Goal: Find specific page/section: Find specific page/section

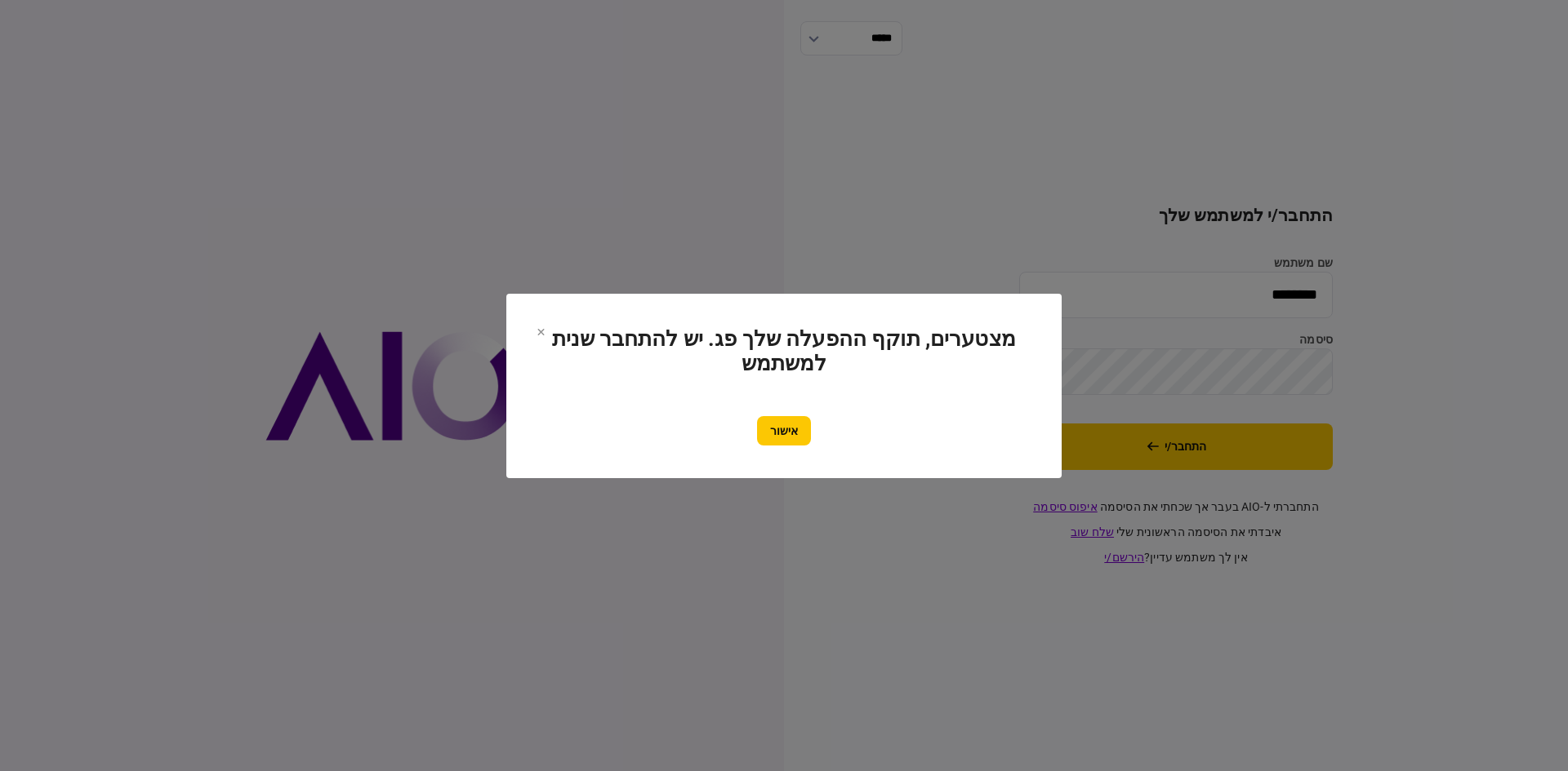
drag, startPoint x: 786, startPoint y: 437, endPoint x: 820, endPoint y: 432, distance: 34.4
click at [787, 437] on button "אישור" at bounding box center [784, 431] width 54 height 30
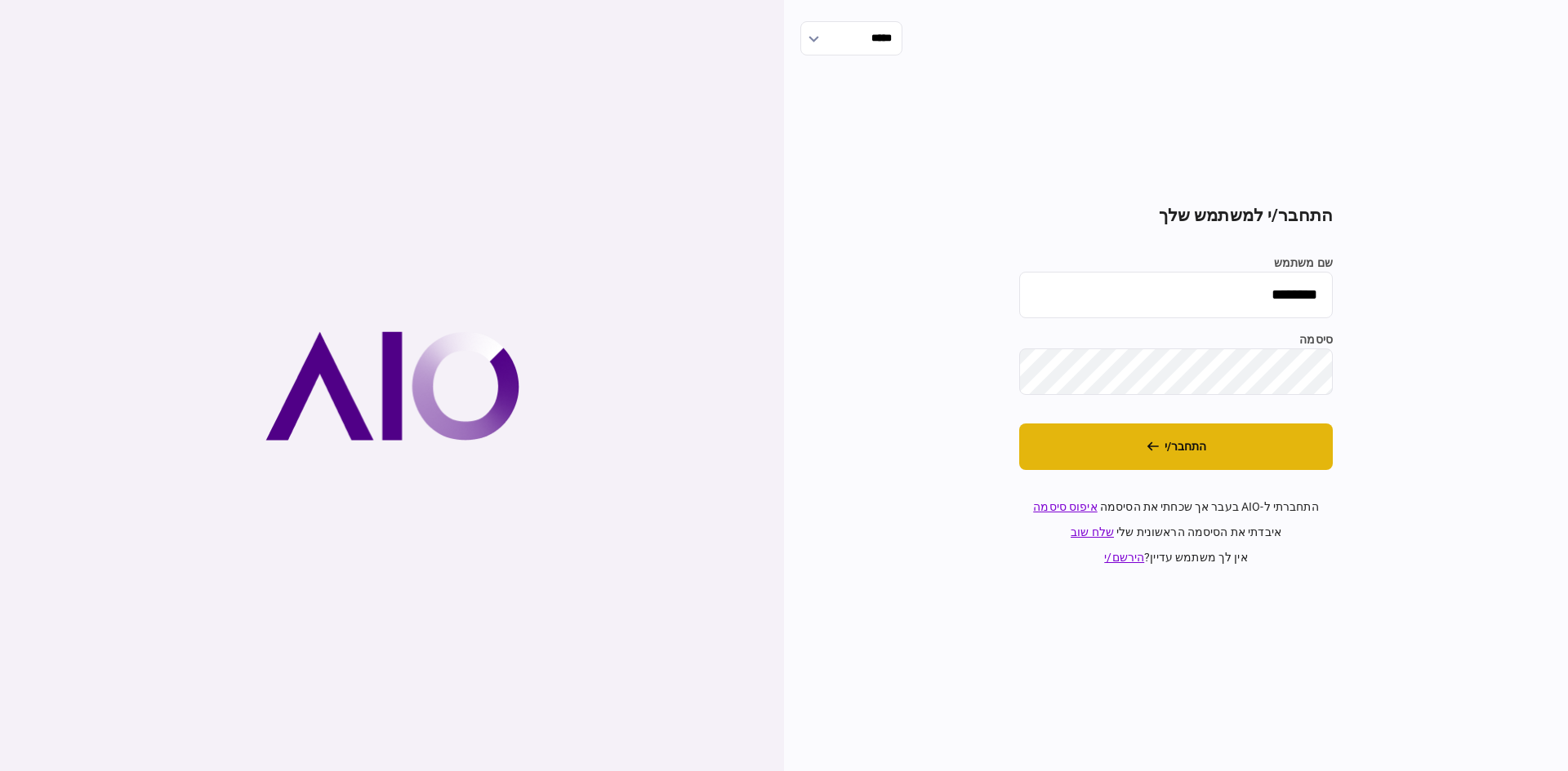
click at [1154, 450] on icon "התחבר/י" at bounding box center [1152, 446] width 12 height 11
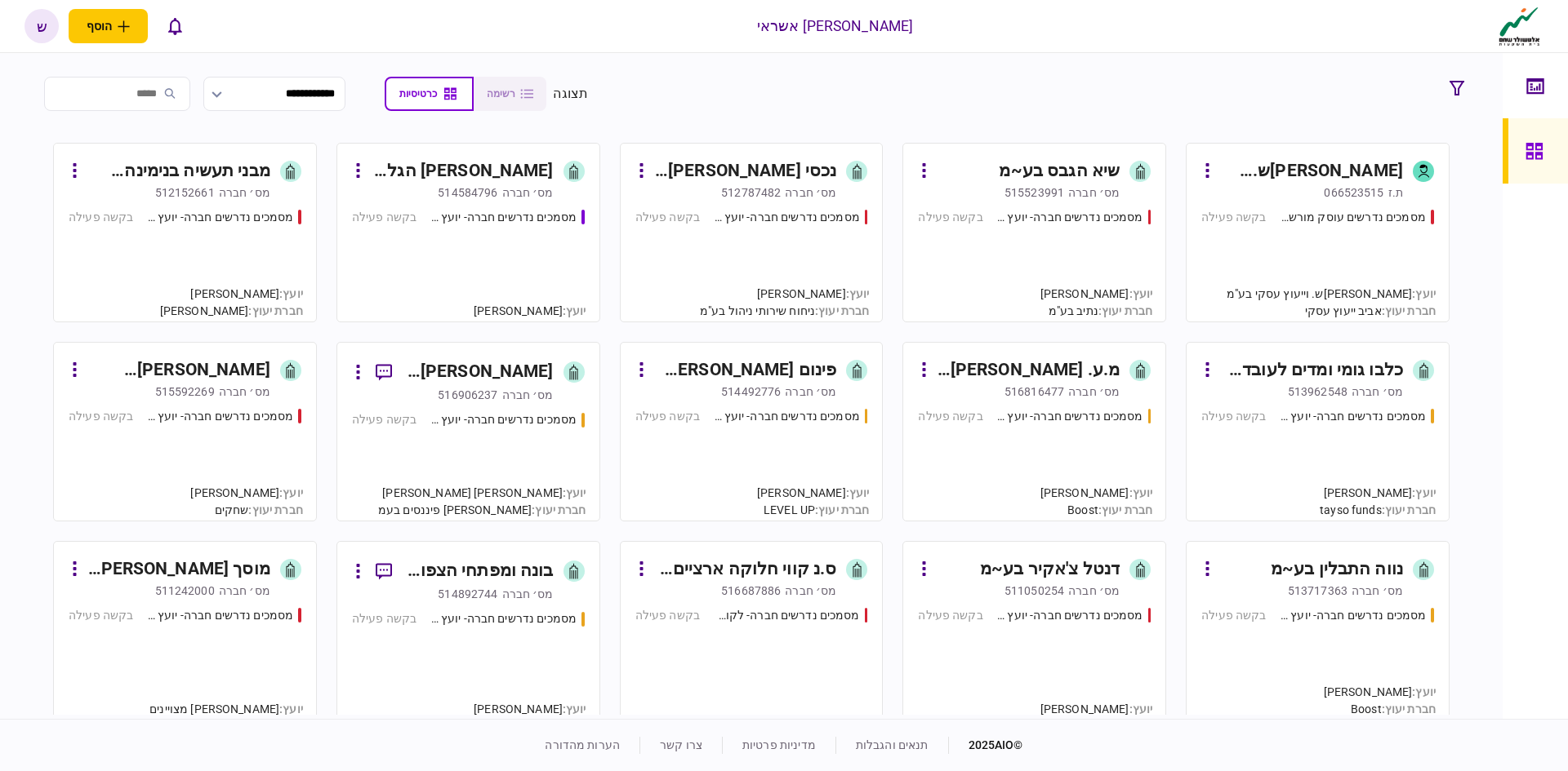
click at [1302, 172] on div "[PERSON_NAME]ש. וייעוץ עסקי בע"מ" at bounding box center [1311, 171] width 183 height 26
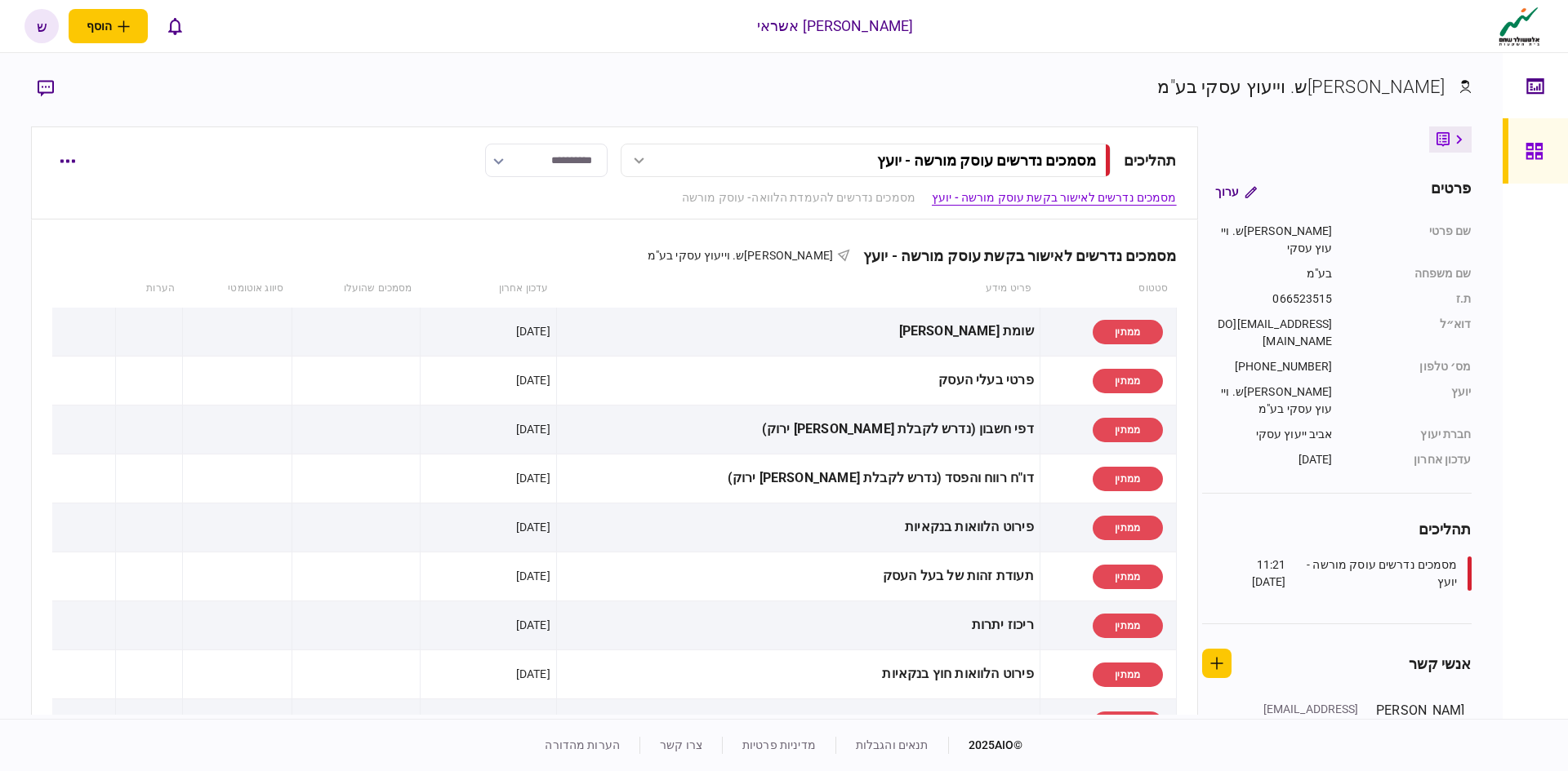
click at [1526, 150] on icon at bounding box center [1534, 151] width 18 height 19
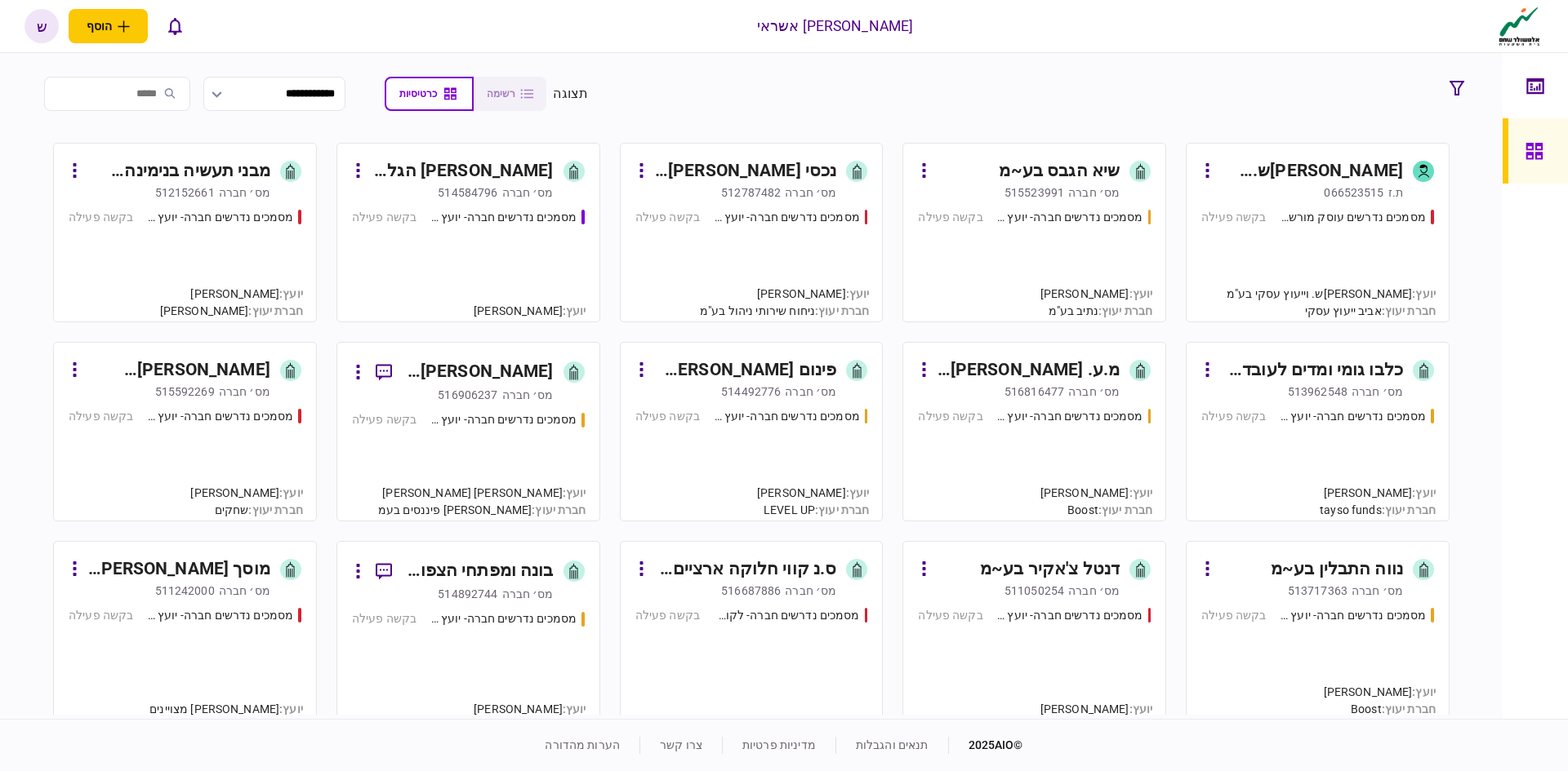
click at [244, 161] on div "מבני תעשיה בנימינה (מ.ל.מ) בע~מ" at bounding box center [179, 171] width 183 height 26
